Goal: Information Seeking & Learning: Learn about a topic

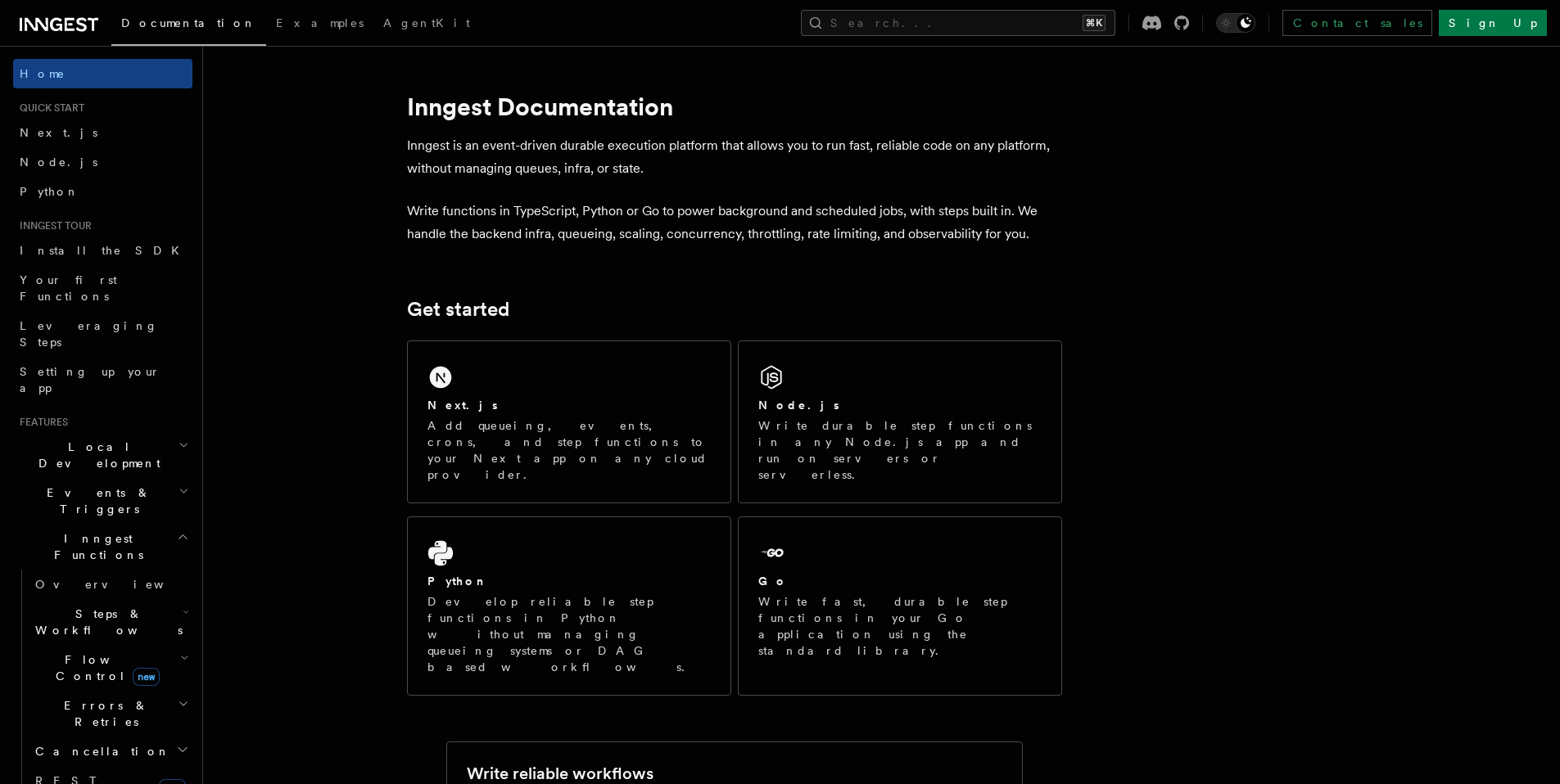
click at [560, 411] on div "Next.js" at bounding box center [569, 405] width 283 height 17
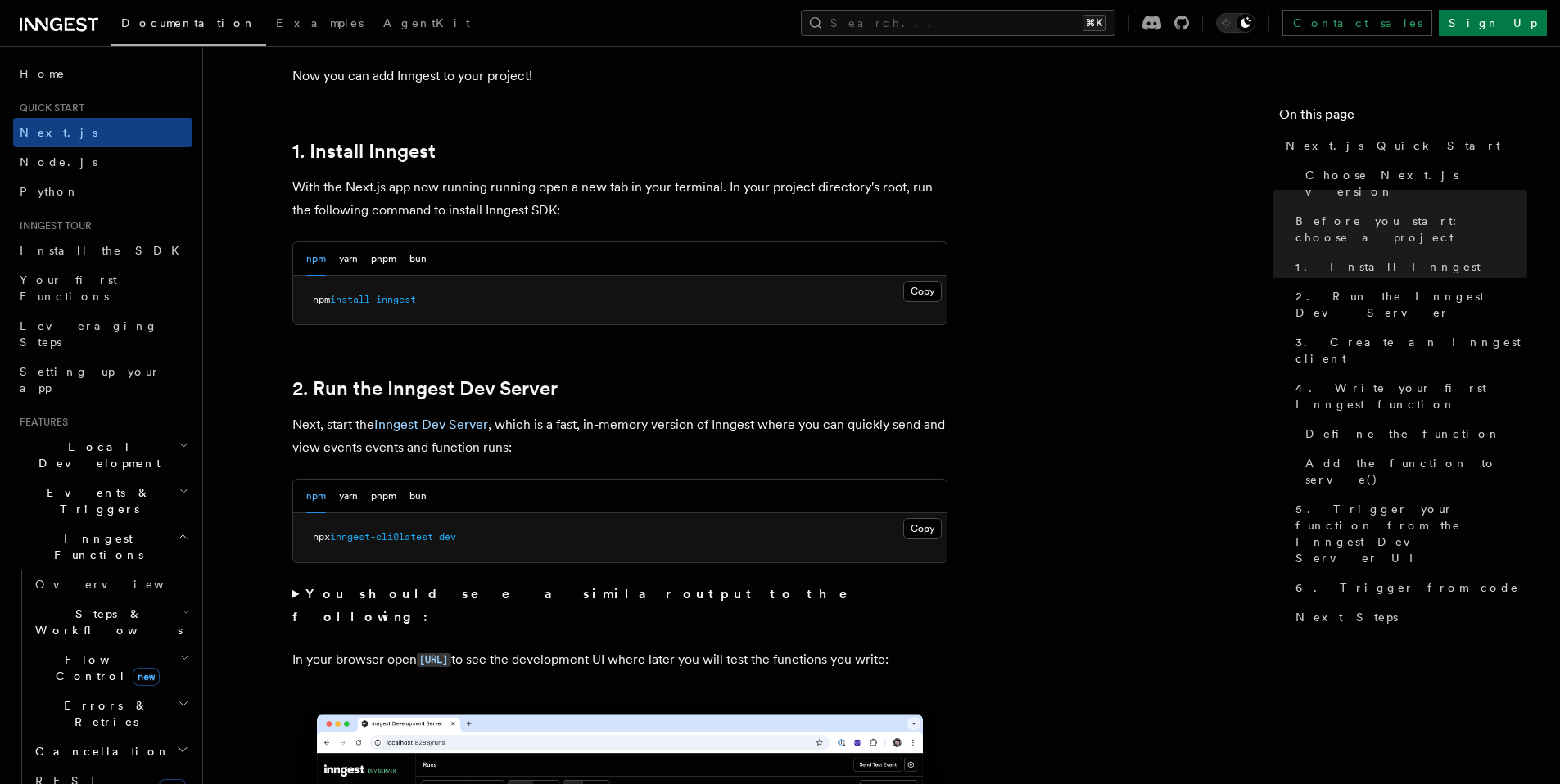
scroll to position [838, 0]
click at [928, 522] on button "Copy Copied" at bounding box center [922, 528] width 38 height 21
